Goal: Navigation & Orientation: Find specific page/section

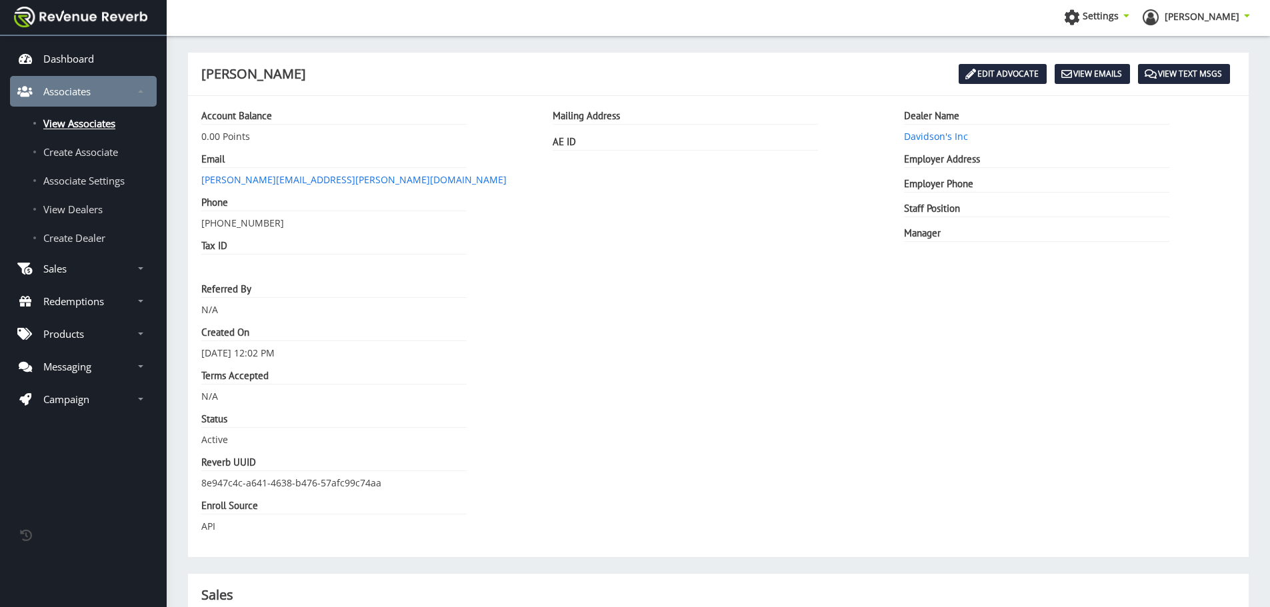
scroll to position [10, 10]
drag, startPoint x: 387, startPoint y: 485, endPoint x: 191, endPoint y: 482, distance: 195.3
click at [191, 482] on div "Account Balance 0.00 Points Email amanda.lewis@davidsonsinc.com Phone 928-899-6…" at bounding box center [366, 326] width 351 height 435
copy dd "8e947c4c-a641-4638-b476-57afc99c74aa"
drag, startPoint x: 1023, startPoint y: 71, endPoint x: 1003, endPoint y: 135, distance: 67.7
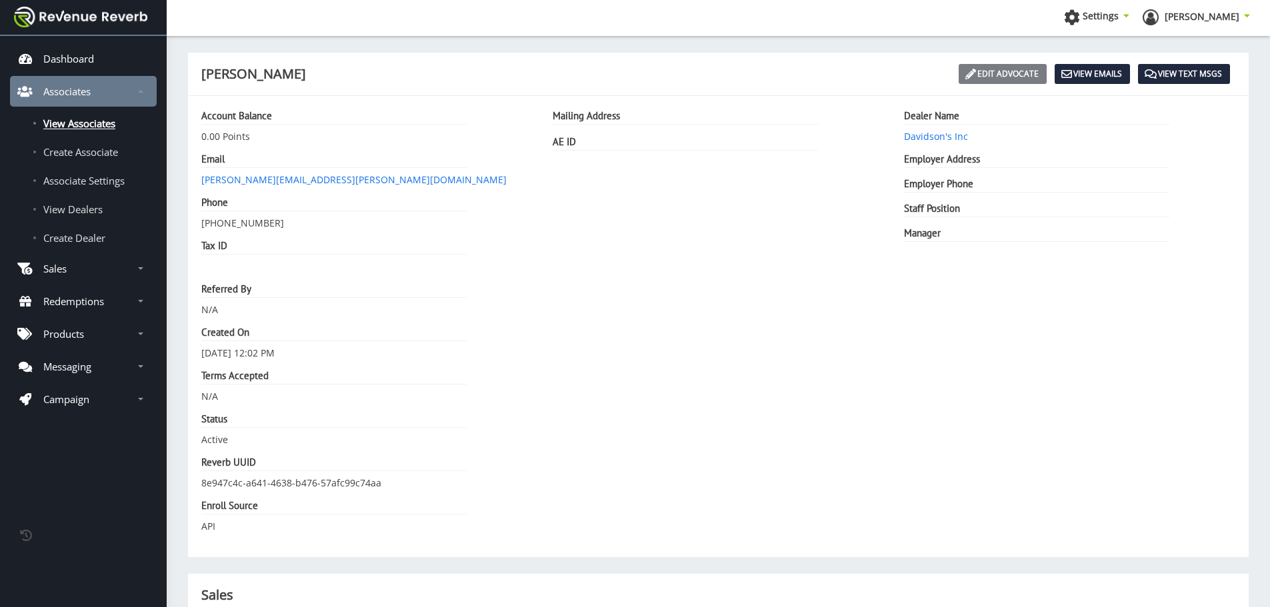
click at [1023, 71] on link "Edit Advocate" at bounding box center [1003, 74] width 88 height 20
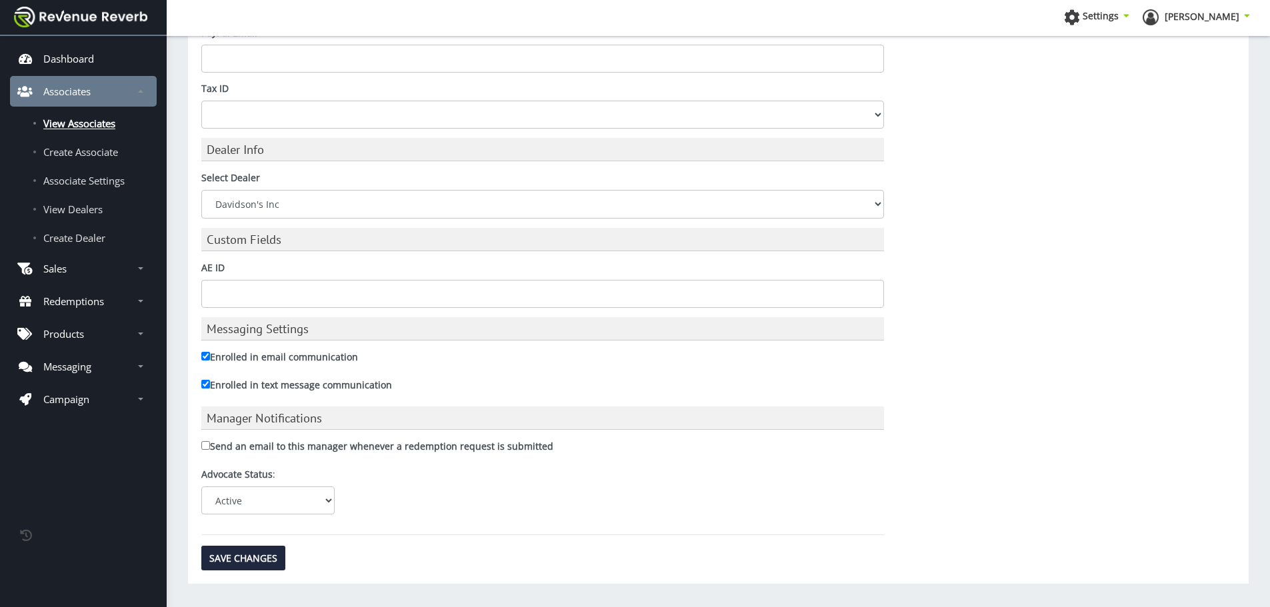
scroll to position [869, 0]
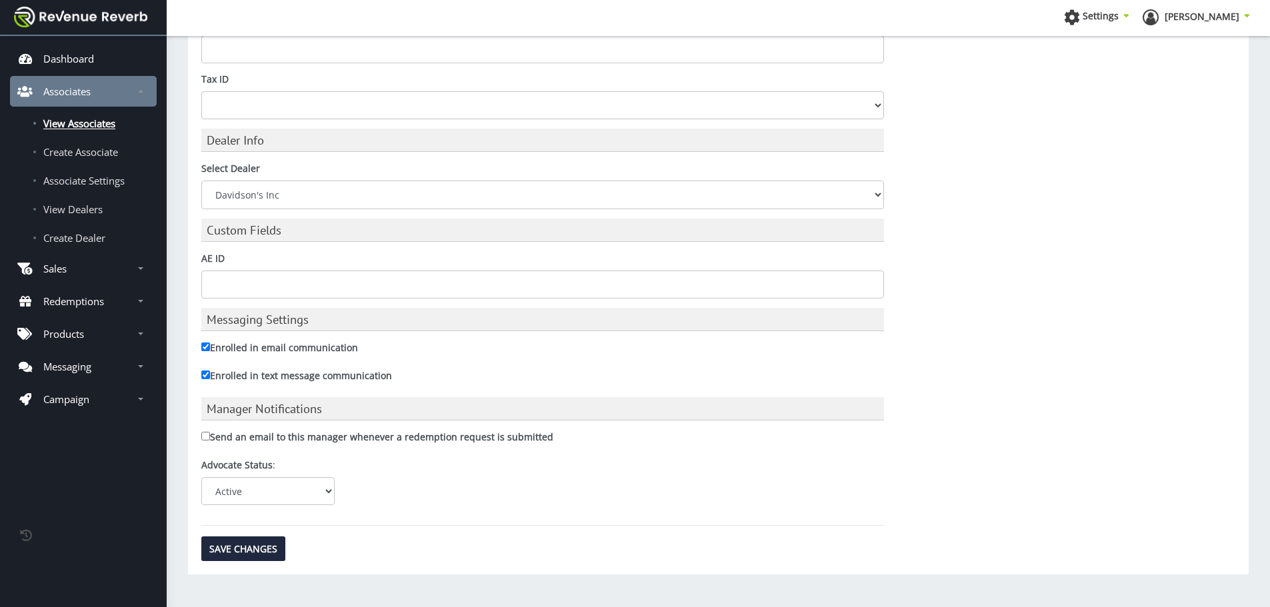
click at [102, 126] on span "View Associates" at bounding box center [79, 123] width 72 height 13
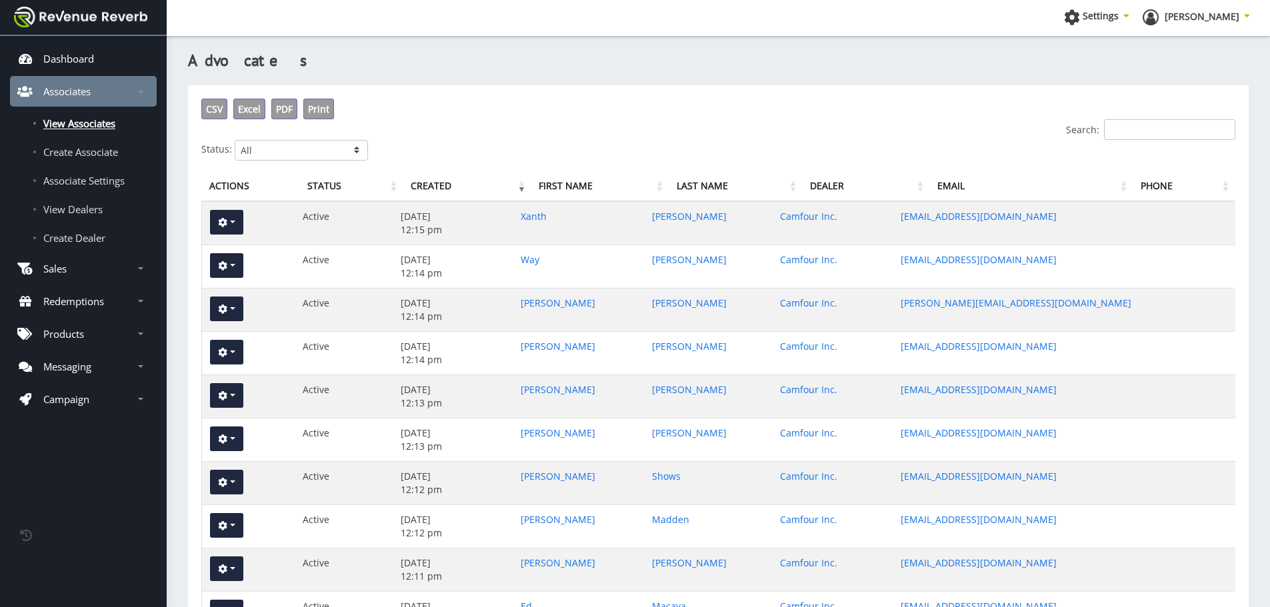
scroll to position [10, 10]
click at [547, 221] on link "Xanth" at bounding box center [534, 216] width 26 height 13
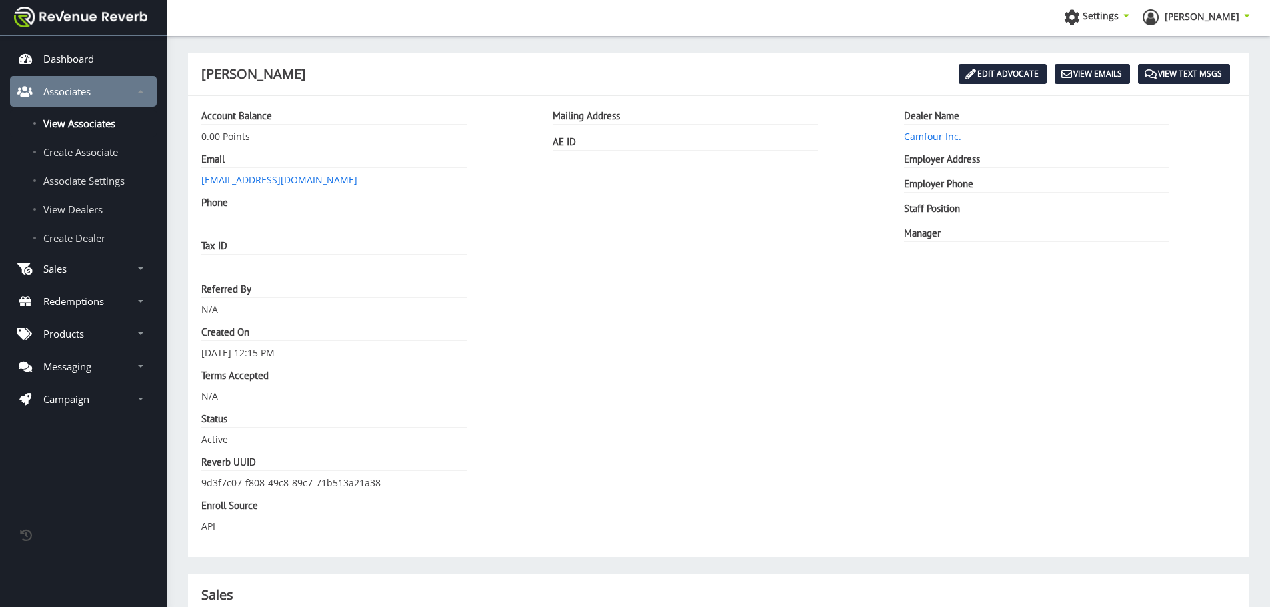
scroll to position [10, 10]
